Goal: Task Accomplishment & Management: Use online tool/utility

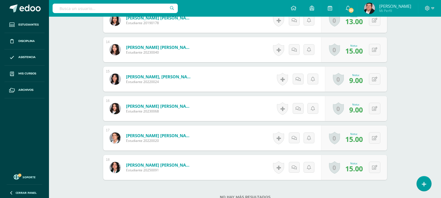
scroll to position [529, 0]
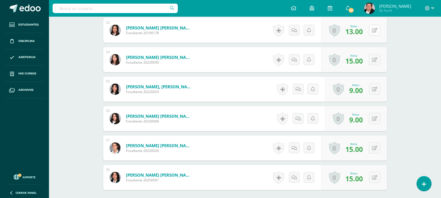
click at [376, 31] on icon at bounding box center [374, 30] width 5 height 5
type input "15"
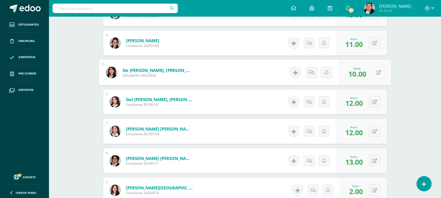
click at [374, 74] on button at bounding box center [378, 73] width 12 height 12
type input "11"
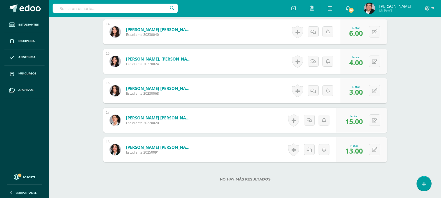
scroll to position [529, 0]
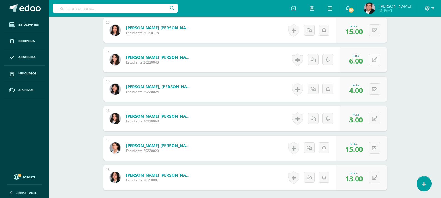
click at [373, 59] on button at bounding box center [374, 59] width 11 height 11
type input "10"
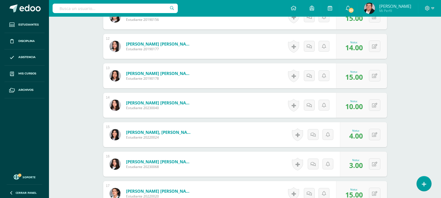
scroll to position [473, 0]
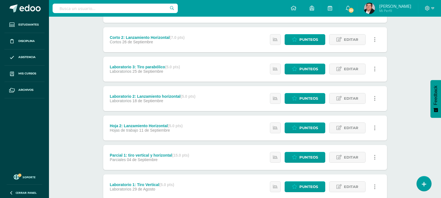
scroll to position [222, 0]
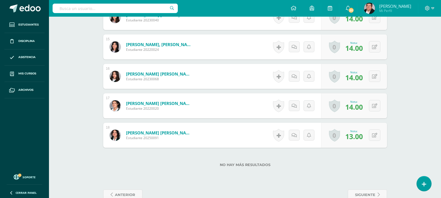
scroll to position [585, 0]
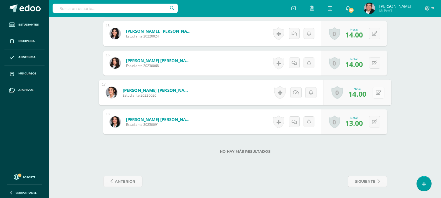
click at [372, 94] on div "0 Logros Logros obtenidos Aún no hay logros agregados Nota: 14.00" at bounding box center [357, 93] width 68 height 26
click at [378, 93] on icon at bounding box center [378, 92] width 6 height 5
type input "15"
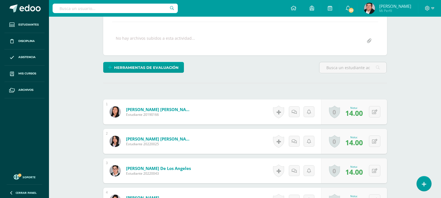
scroll to position [112, 0]
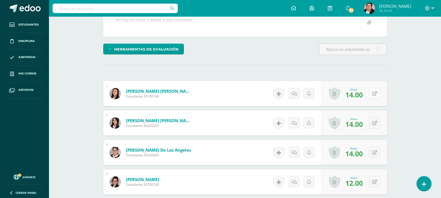
click at [375, 95] on icon at bounding box center [374, 93] width 5 height 5
type input "15"
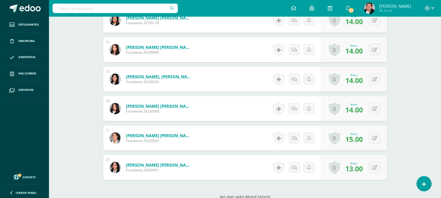
scroll to position [529, 0]
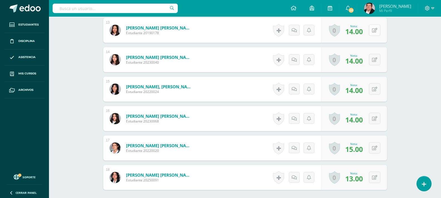
click at [375, 33] on icon at bounding box center [374, 30] width 5 height 5
type input "15"
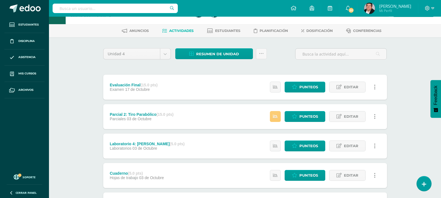
scroll to position [28, 0]
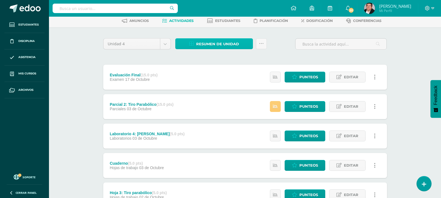
click at [213, 42] on span "Resumen de unidad" at bounding box center [217, 44] width 43 height 10
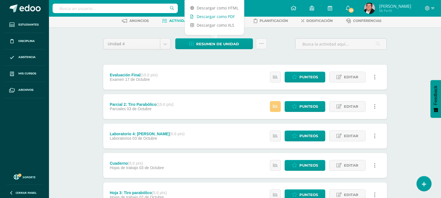
click at [215, 16] on link "Descargar como PDF" at bounding box center [214, 16] width 59 height 9
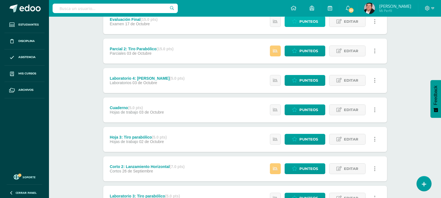
scroll to position [111, 0]
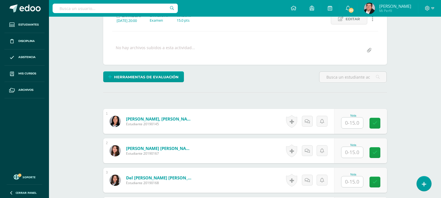
scroll to position [112, 0]
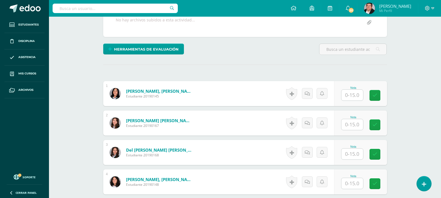
click at [352, 95] on input "text" at bounding box center [352, 95] width 22 height 11
type input "5"
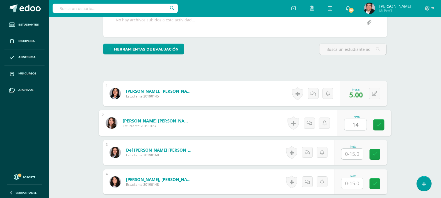
type input "14"
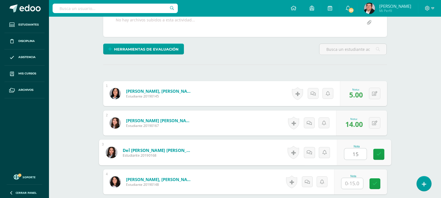
type input "15"
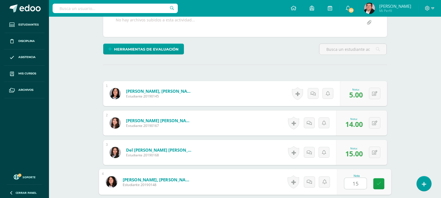
type input "15"
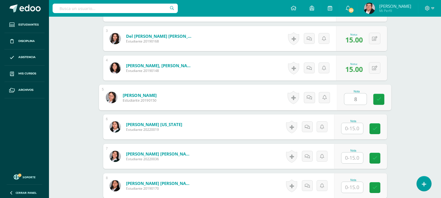
type input "8"
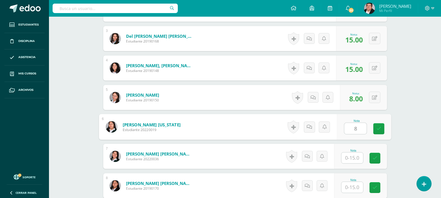
type input "8"
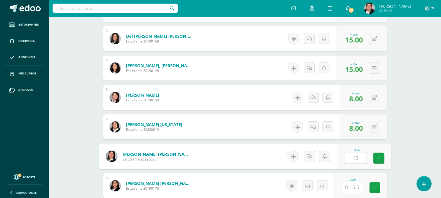
type input "12"
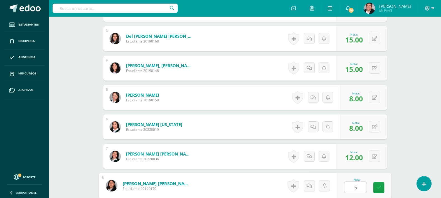
type input "5"
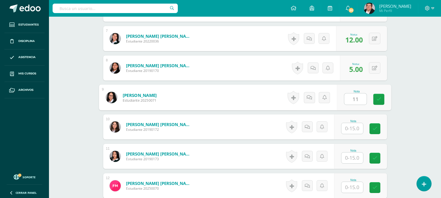
type input "11"
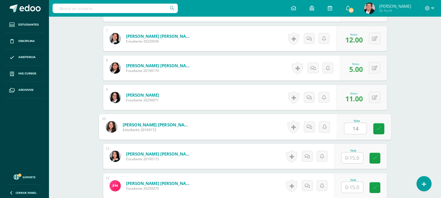
type input "14"
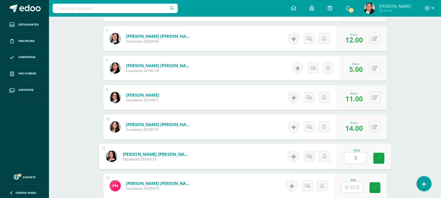
type input "5"
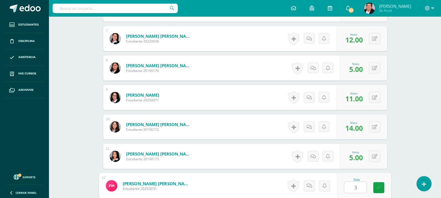
type input "3"
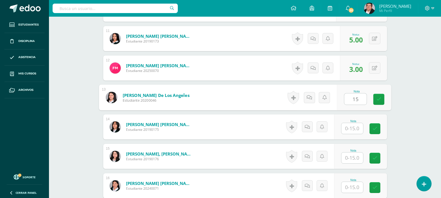
type input "15"
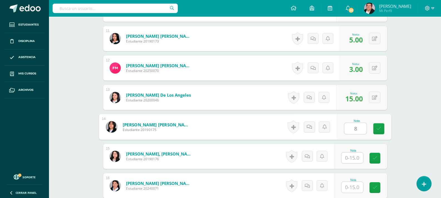
type input "8"
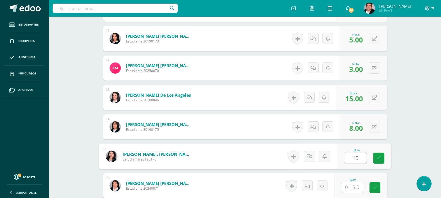
type input "15"
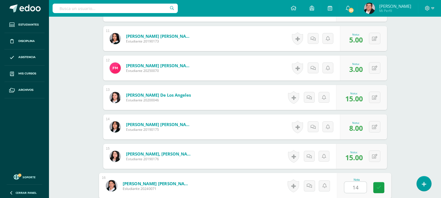
type input "14"
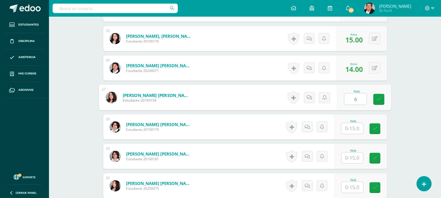
type input "6"
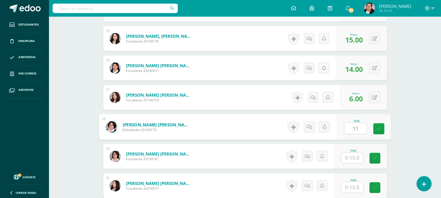
type input "11"
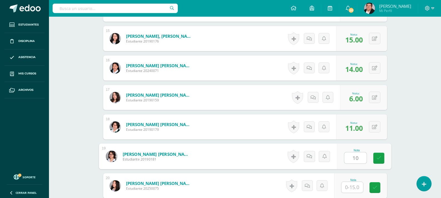
type input "10"
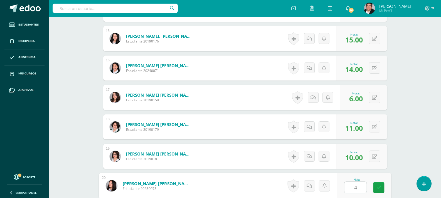
type input "4"
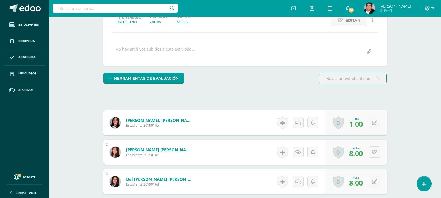
scroll to position [83, 0]
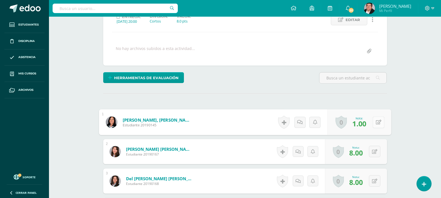
click at [373, 121] on button at bounding box center [378, 122] width 12 height 12
type input "8"
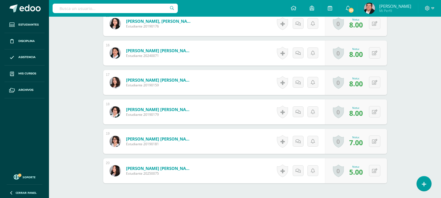
scroll to position [644, 0]
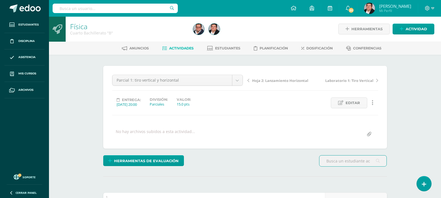
scroll to position [111, 0]
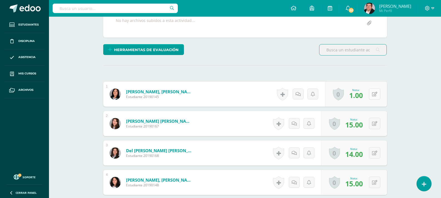
click at [376, 95] on icon at bounding box center [374, 94] width 5 height 5
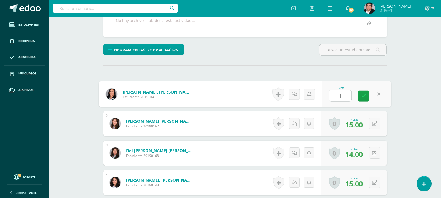
type input "13"
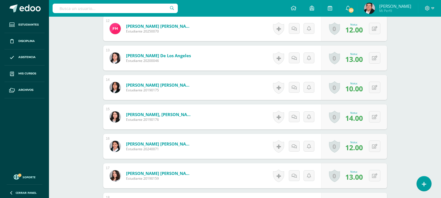
scroll to position [644, 0]
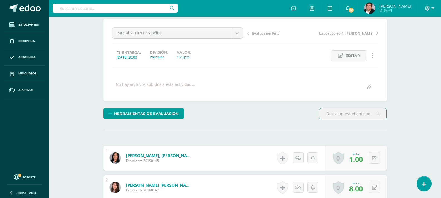
scroll to position [84, 0]
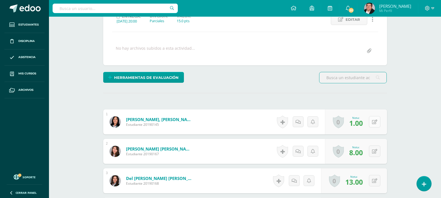
click at [375, 121] on icon at bounding box center [374, 122] width 5 height 5
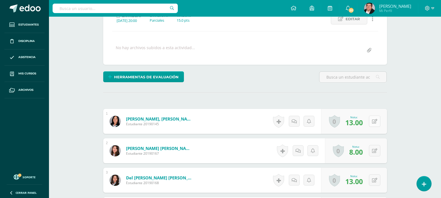
click at [374, 122] on button at bounding box center [374, 121] width 11 height 11
type input "5"
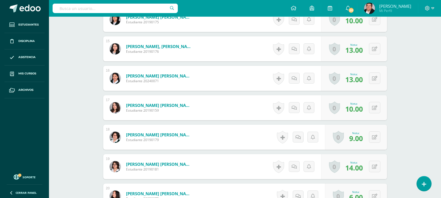
scroll to position [557, 0]
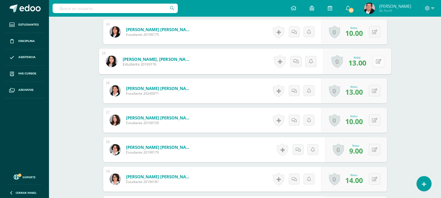
click at [377, 63] on button at bounding box center [378, 62] width 12 height 12
type input "14"
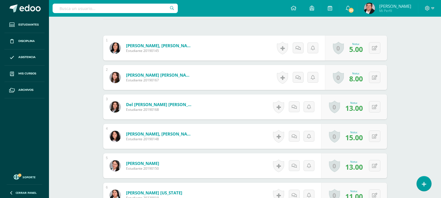
scroll to position [168, 0]
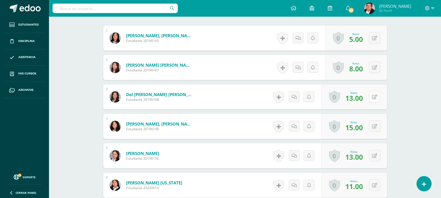
click at [373, 97] on button at bounding box center [374, 96] width 11 height 11
type input "14"
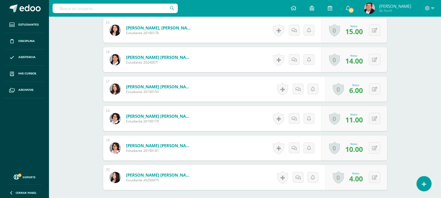
scroll to position [598, 0]
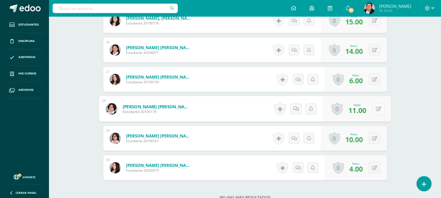
click at [375, 109] on icon at bounding box center [378, 108] width 6 height 5
click at [375, 78] on button at bounding box center [374, 79] width 11 height 11
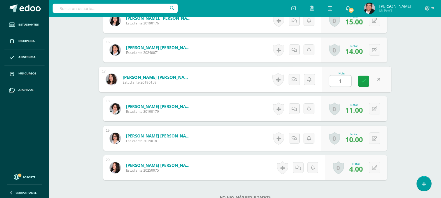
type input "11"
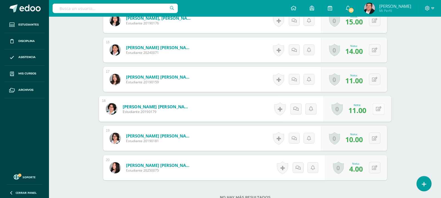
click at [377, 108] on button at bounding box center [378, 109] width 12 height 12
type input "6"
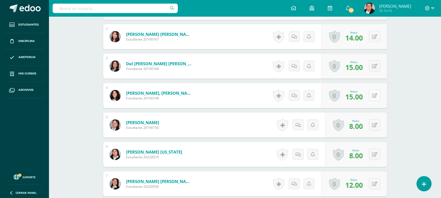
scroll to position [209, 0]
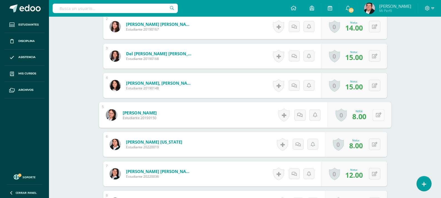
click at [376, 114] on icon at bounding box center [378, 115] width 6 height 5
type input "12"
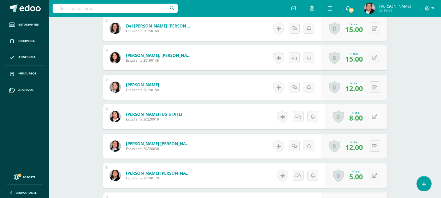
click at [374, 118] on button at bounding box center [374, 116] width 11 height 11
type input "12"
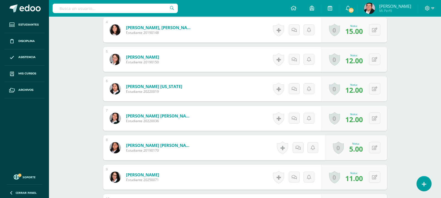
scroll to position [292, 0]
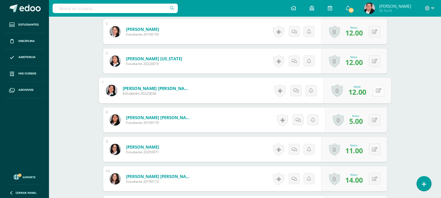
click at [374, 91] on button at bounding box center [378, 91] width 12 height 12
type input "14"
click at [374, 120] on button at bounding box center [374, 119] width 11 height 11
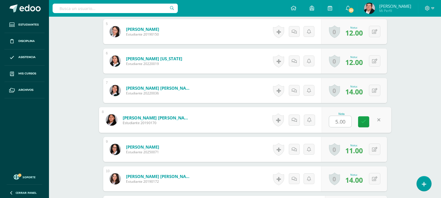
type input "4"
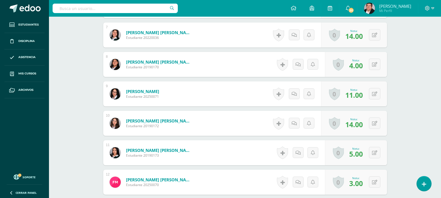
scroll to position [375, 0]
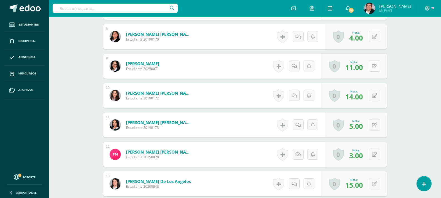
click at [374, 69] on button at bounding box center [374, 65] width 11 height 11
type input "13"
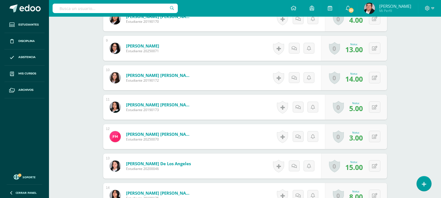
scroll to position [403, 0]
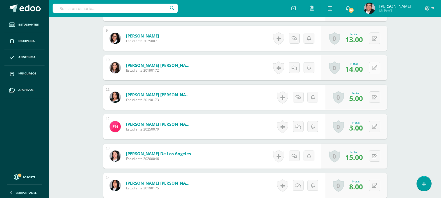
click at [374, 71] on button at bounding box center [374, 67] width 11 height 11
type input "15"
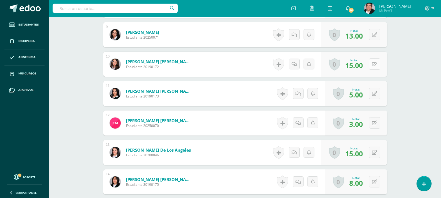
scroll to position [431, 0]
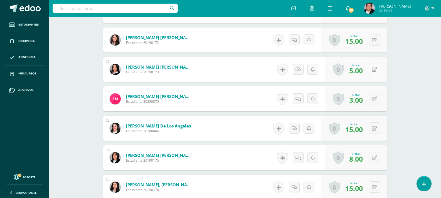
click at [374, 71] on button at bounding box center [374, 69] width 11 height 11
type input "8"
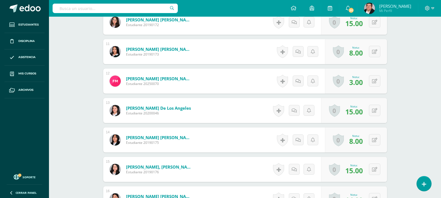
scroll to position [459, 0]
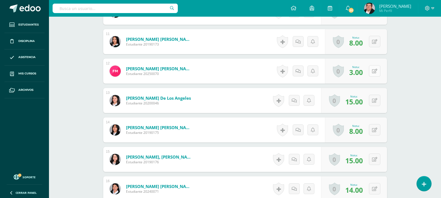
click at [375, 73] on icon at bounding box center [374, 71] width 5 height 5
type input "6"
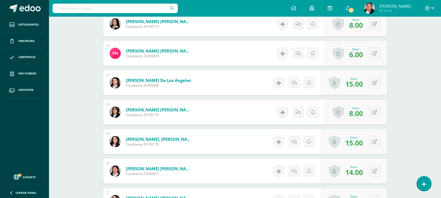
scroll to position [487, 0]
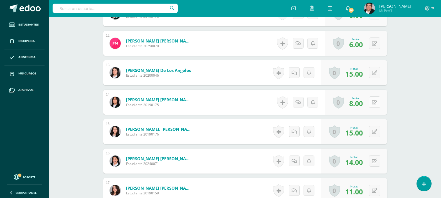
click at [375, 104] on icon at bounding box center [374, 102] width 5 height 5
type input "10"
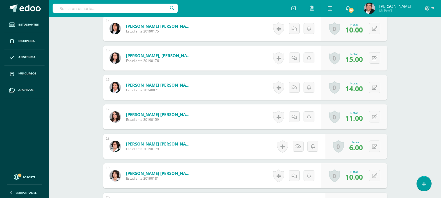
scroll to position [570, 0]
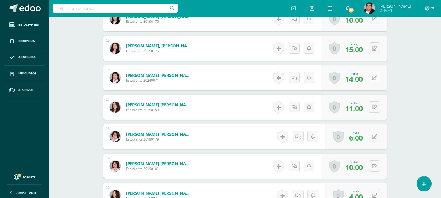
click at [374, 80] on button at bounding box center [374, 77] width 11 height 11
type input "15"
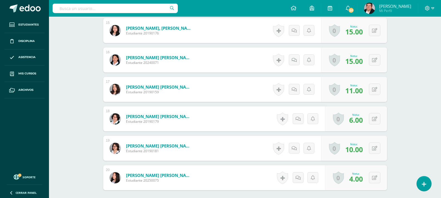
scroll to position [598, 0]
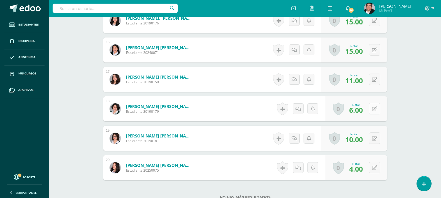
click at [375, 110] on icon at bounding box center [374, 109] width 5 height 5
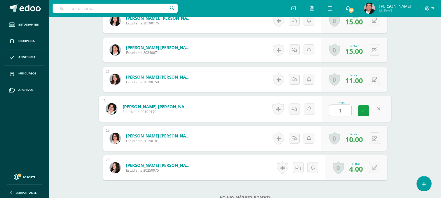
type input "10"
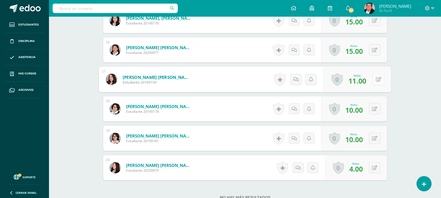
click at [376, 80] on icon at bounding box center [378, 79] width 6 height 5
type input "13"
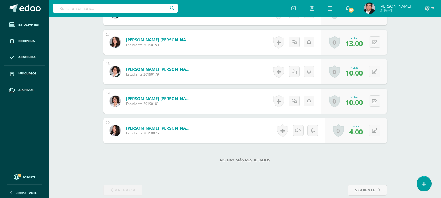
scroll to position [644, 0]
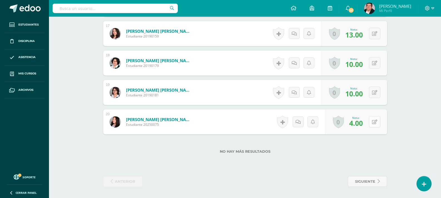
click at [373, 122] on button at bounding box center [374, 121] width 11 height 11
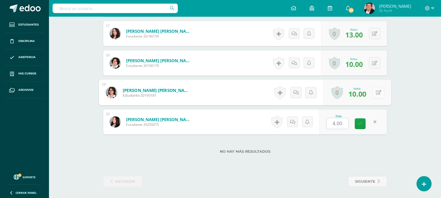
click at [376, 93] on icon at bounding box center [378, 92] width 6 height 5
type input "12"
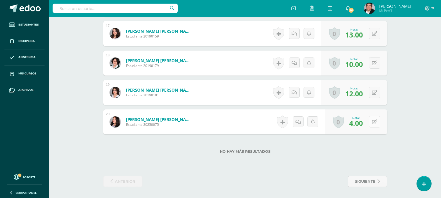
click at [373, 122] on button at bounding box center [374, 121] width 11 height 11
click at [375, 123] on icon at bounding box center [374, 122] width 5 height 5
type input "8"
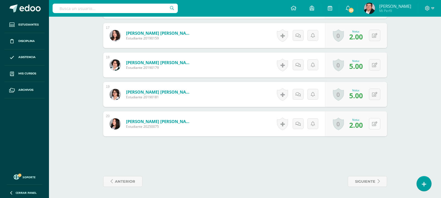
scroll to position [642, 0]
click at [373, 125] on button at bounding box center [374, 123] width 11 height 11
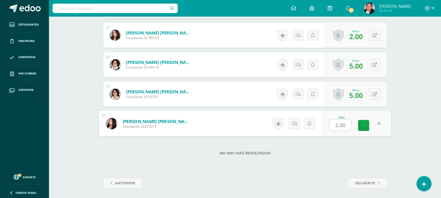
type input "5"
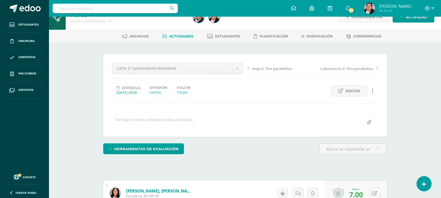
scroll to position [0, 0]
